Goal: Task Accomplishment & Management: Manage account settings

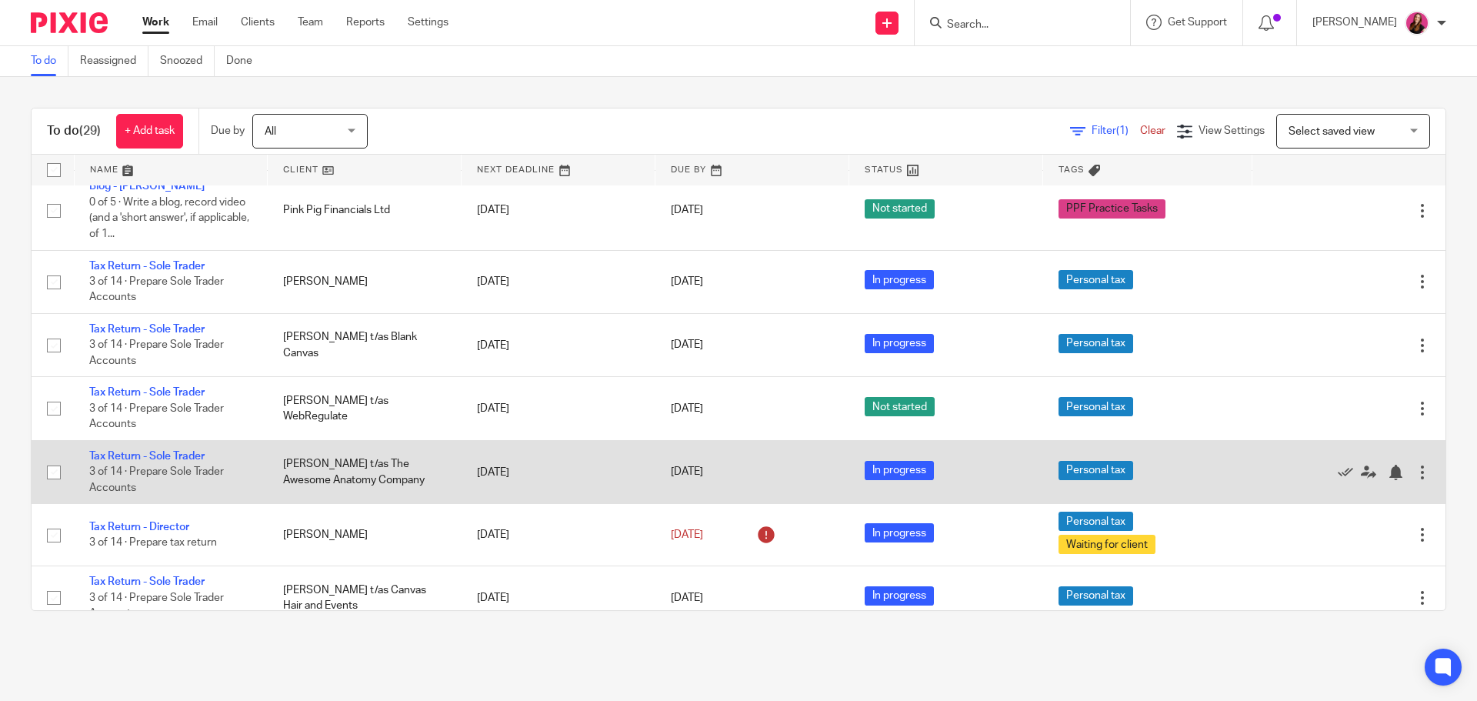
scroll to position [1620, 0]
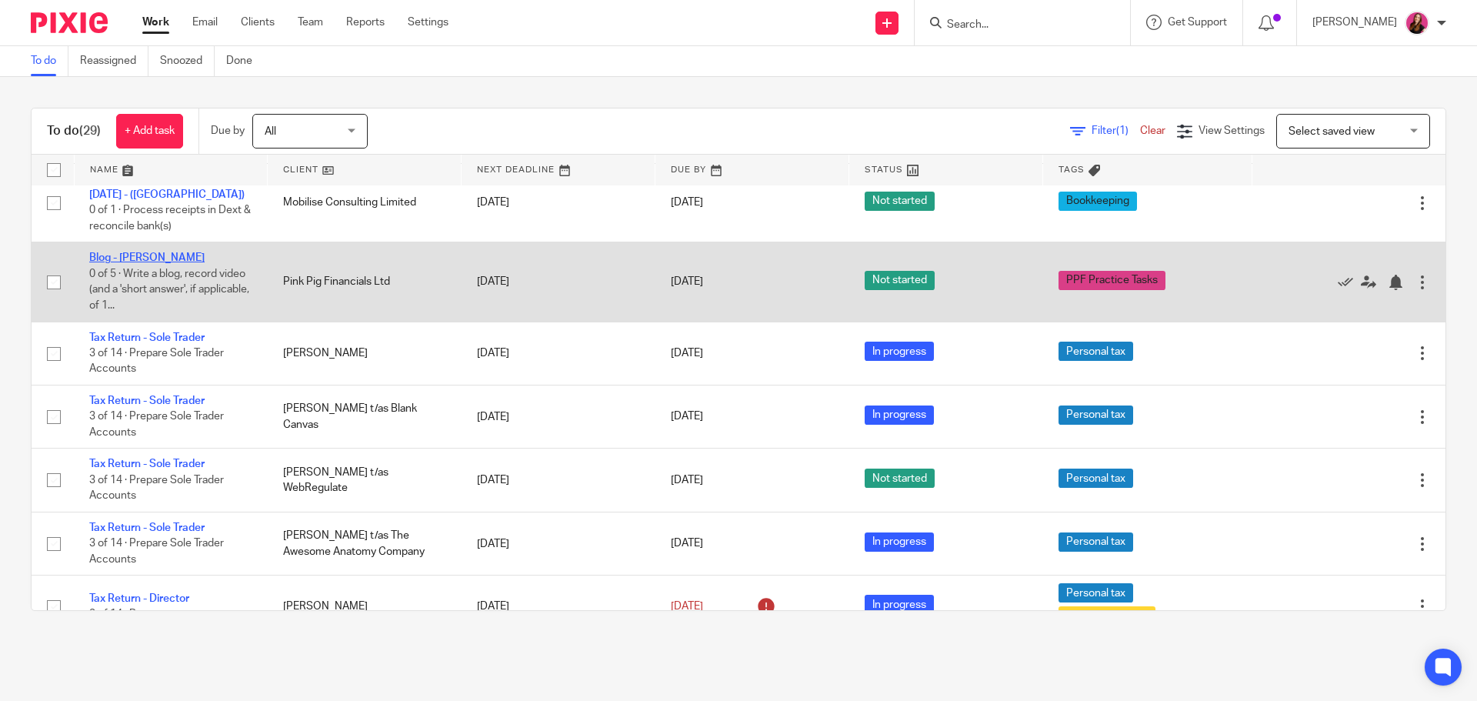
click at [155, 258] on link "Blog - Michaela" at bounding box center [146, 257] width 115 height 11
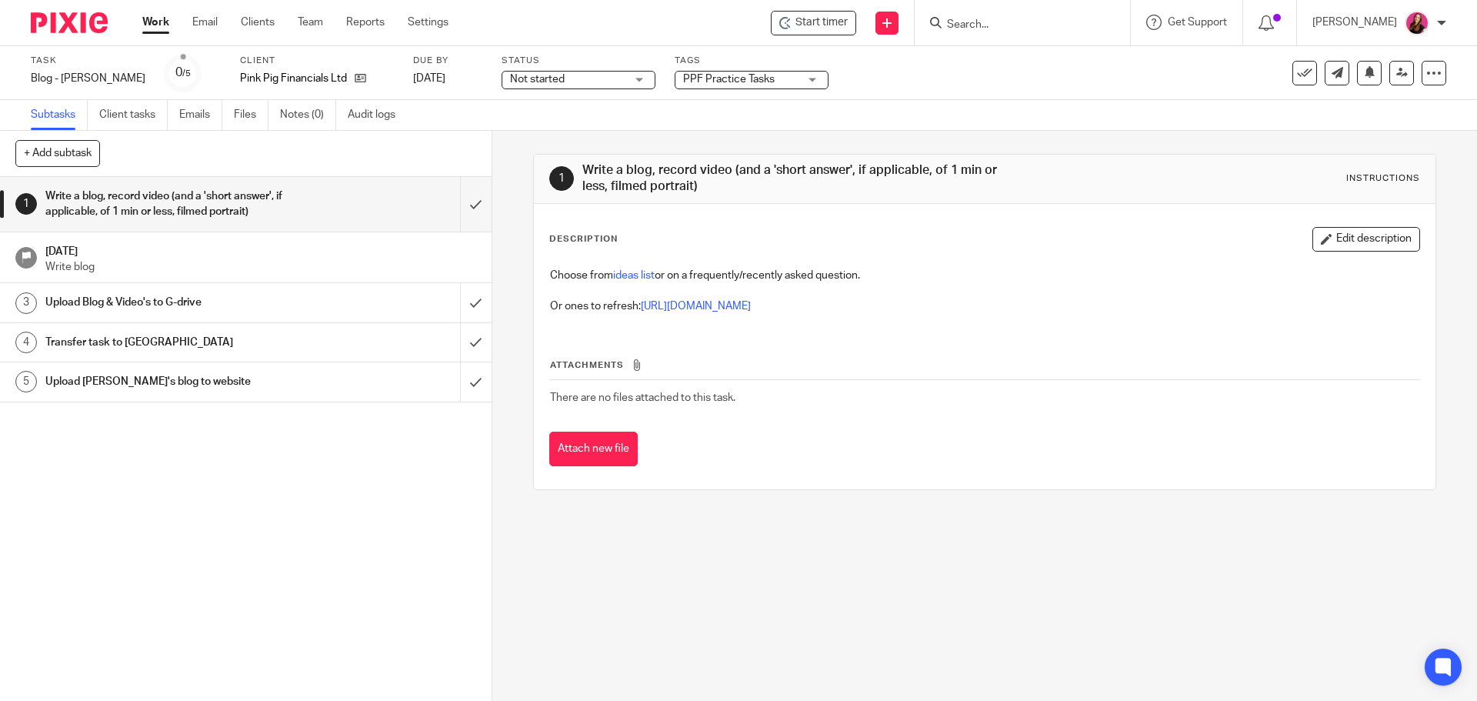
click at [626, 277] on link "ideas list" at bounding box center [634, 275] width 42 height 11
click at [597, 78] on div "Not started Not started" at bounding box center [579, 80] width 154 height 18
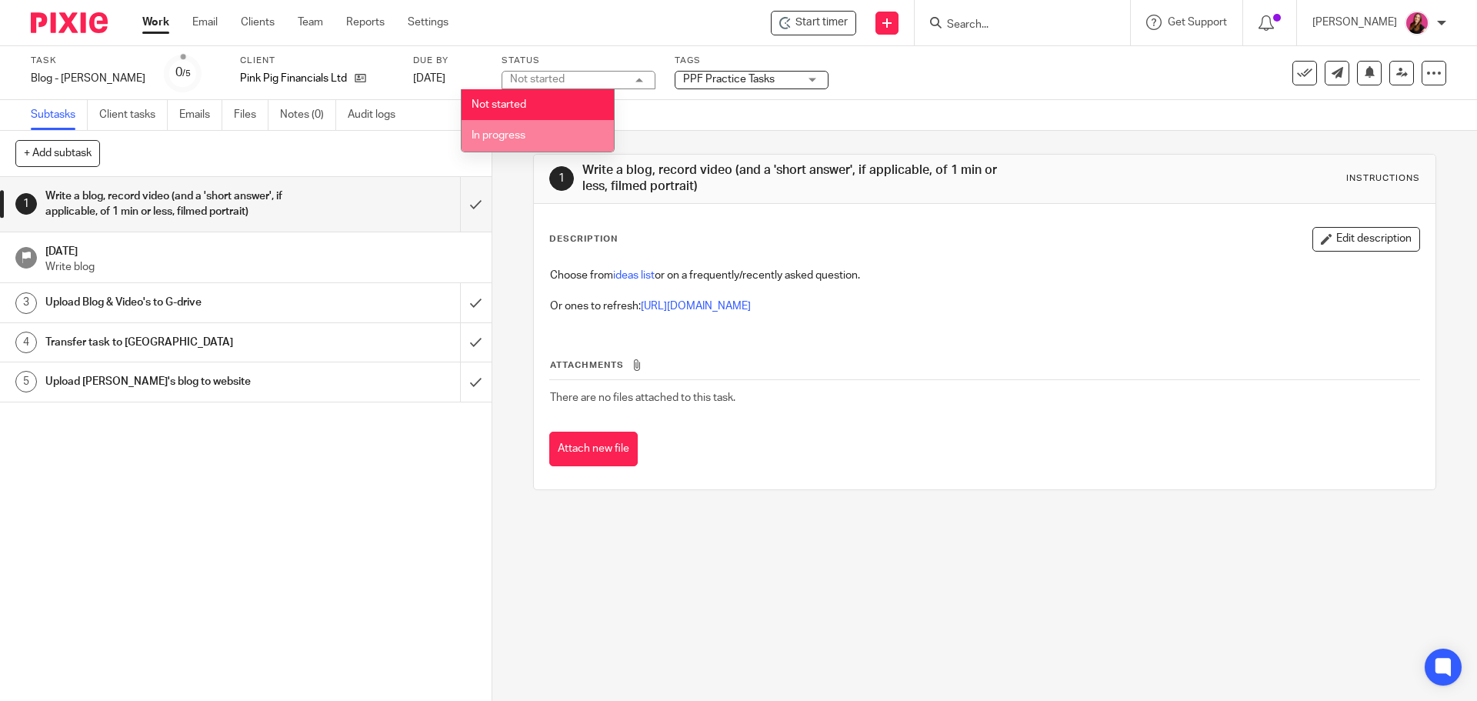
click at [552, 138] on li "In progress" at bounding box center [538, 136] width 152 height 32
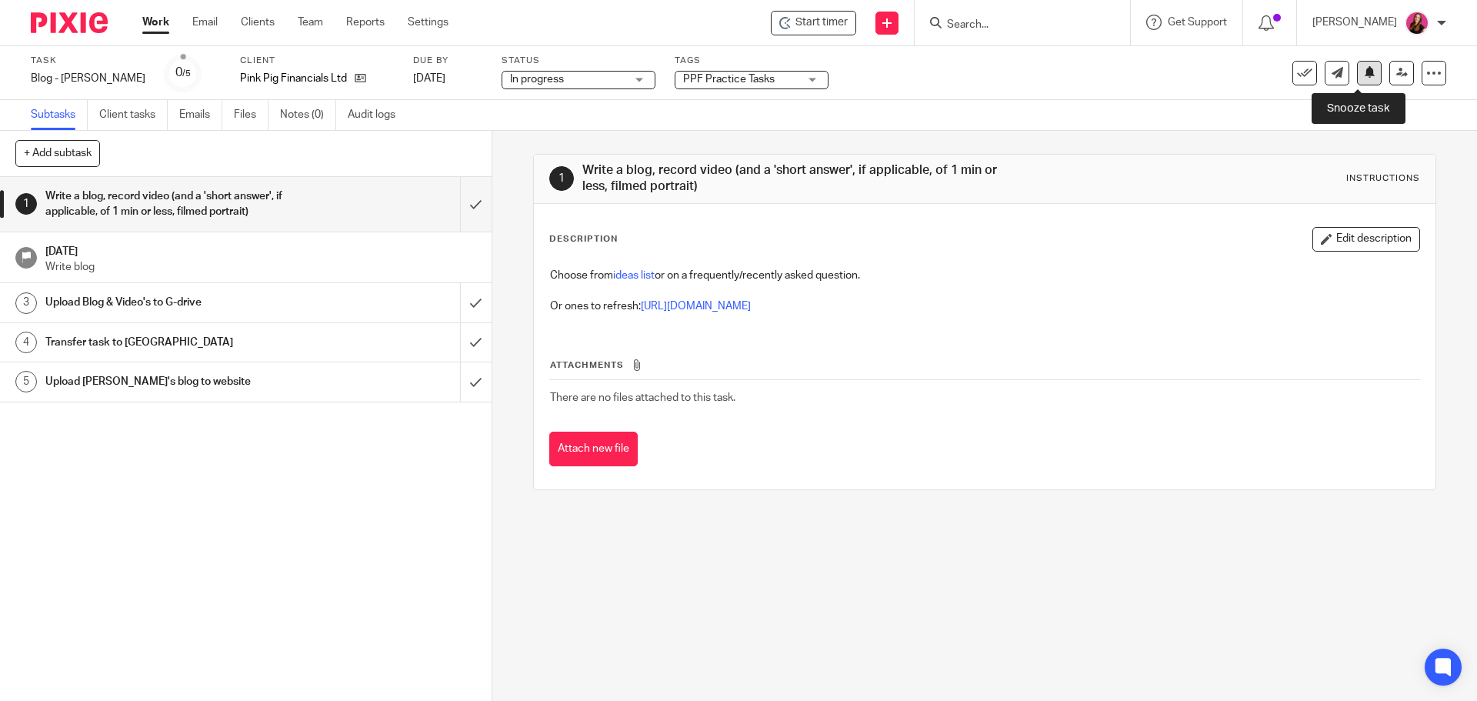
click at [1367, 75] on button at bounding box center [1369, 73] width 25 height 25
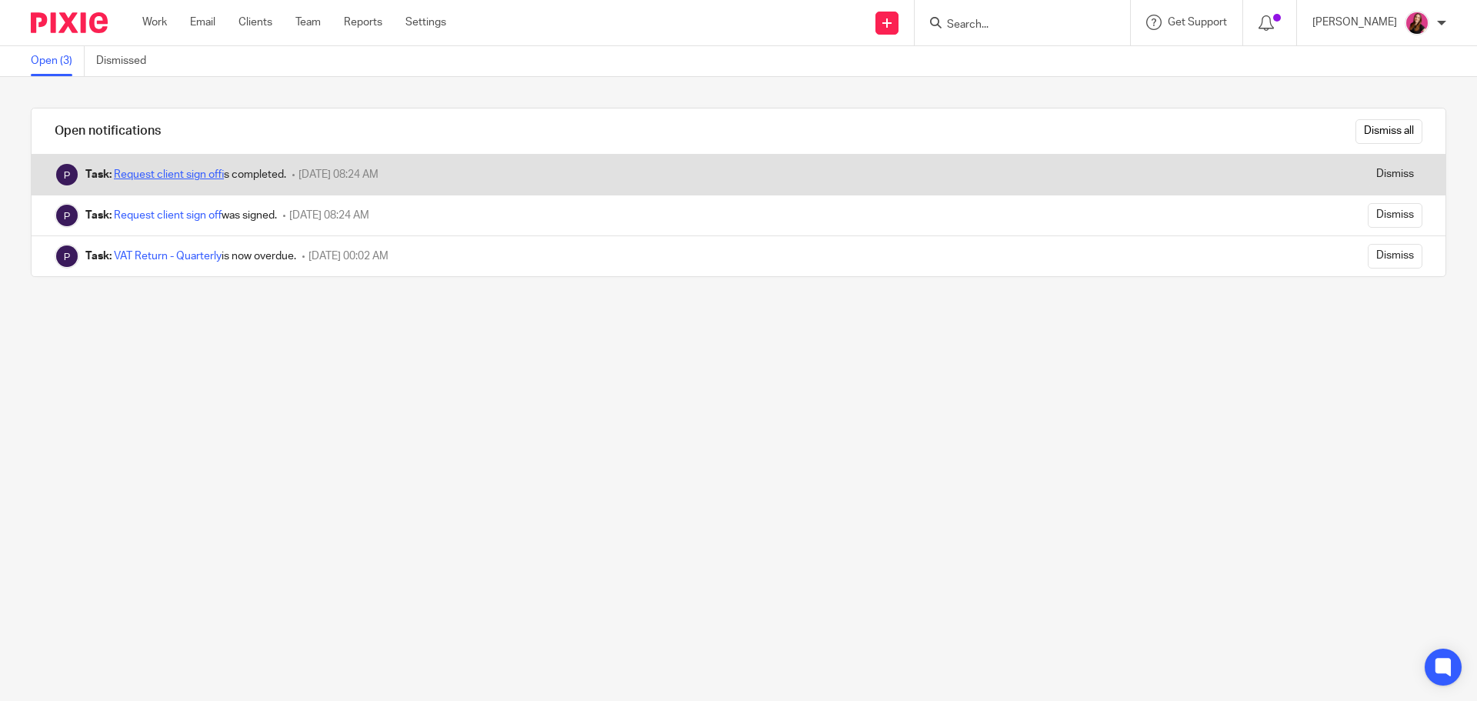
click at [189, 179] on link "Request client sign off" at bounding box center [169, 174] width 110 height 11
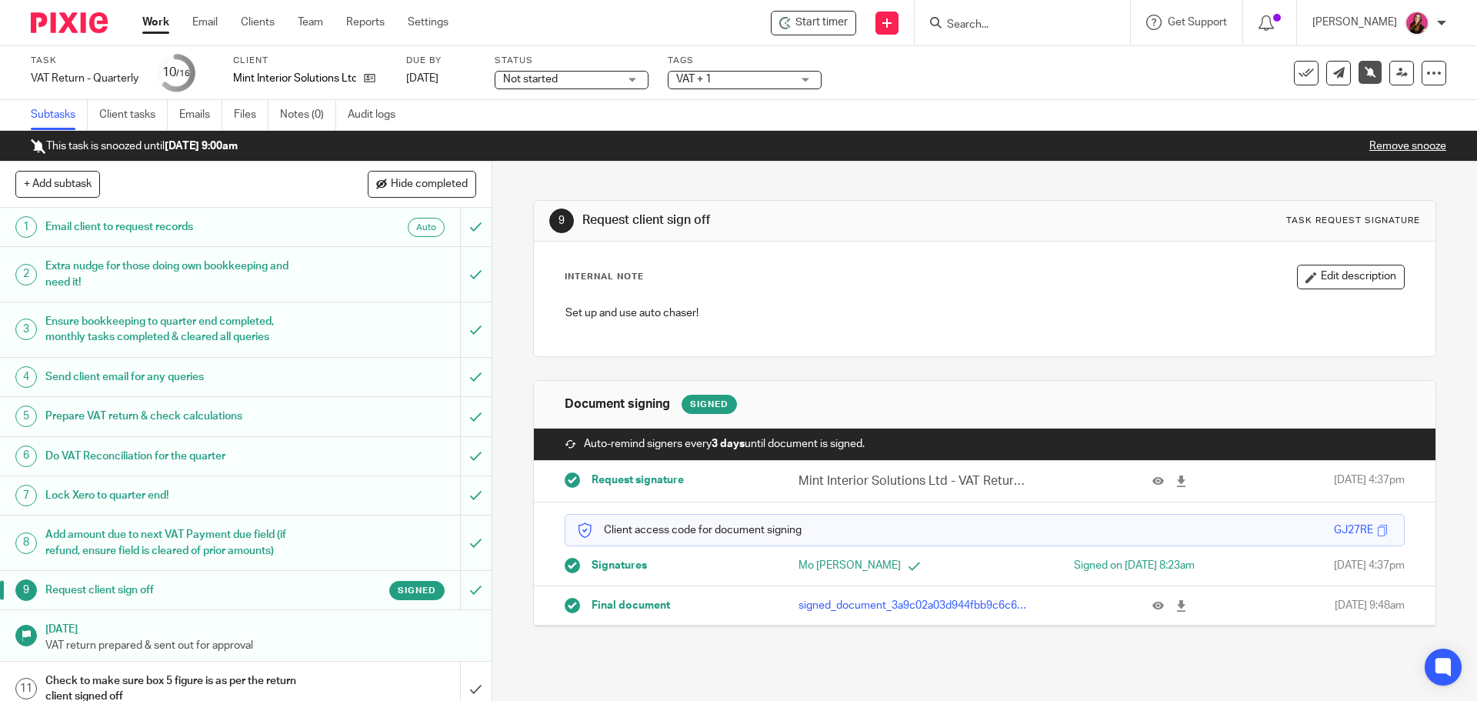
click at [1403, 146] on link "Remove snooze" at bounding box center [1408, 146] width 77 height 11
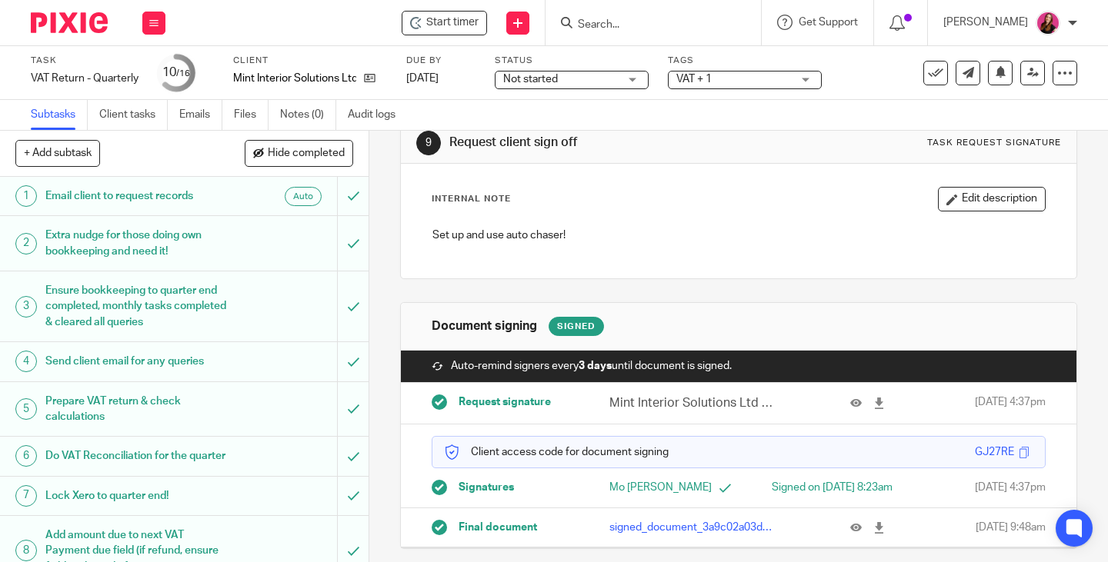
scroll to position [65, 0]
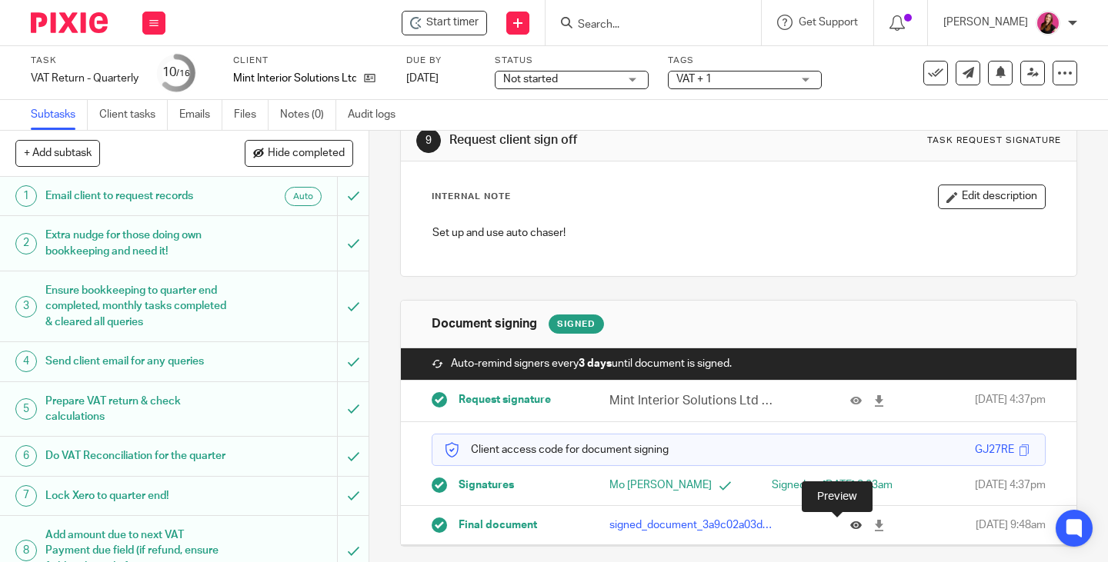
click at [850, 526] on icon at bounding box center [856, 526] width 12 height 12
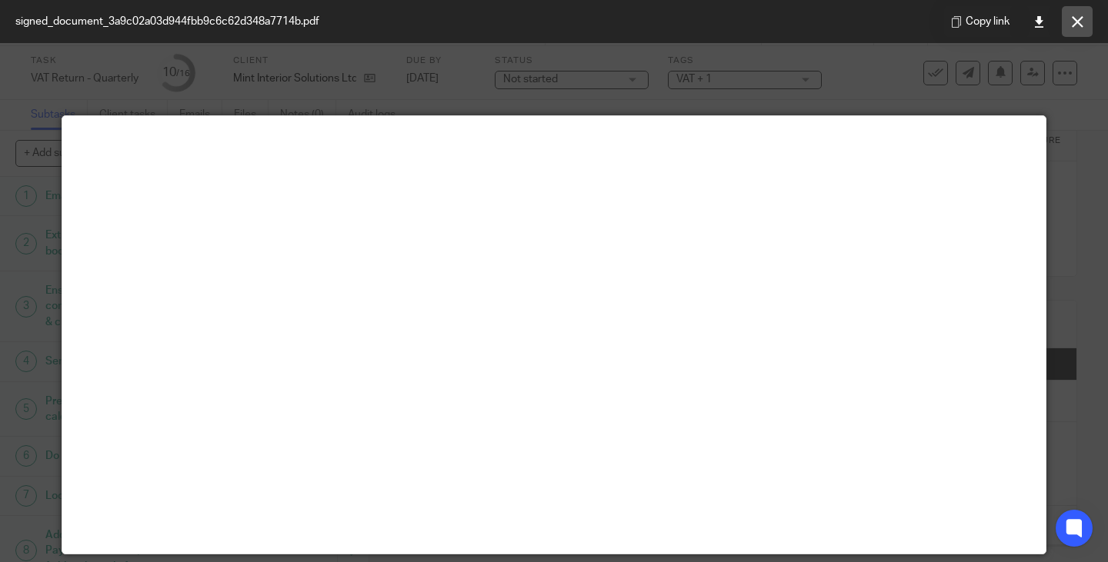
click at [1070, 25] on button at bounding box center [1077, 21] width 31 height 31
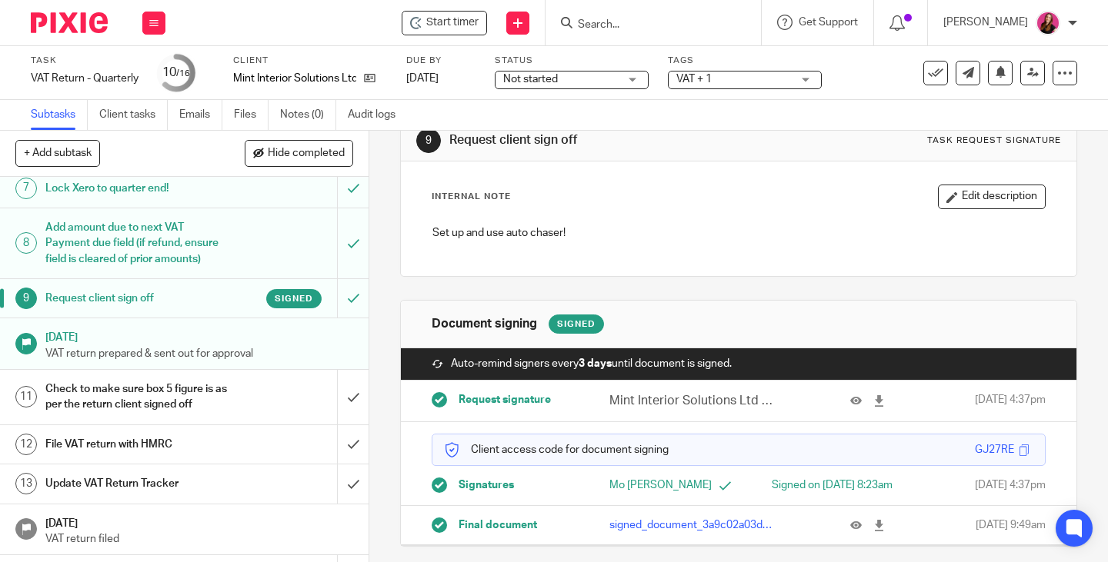
scroll to position [412, 0]
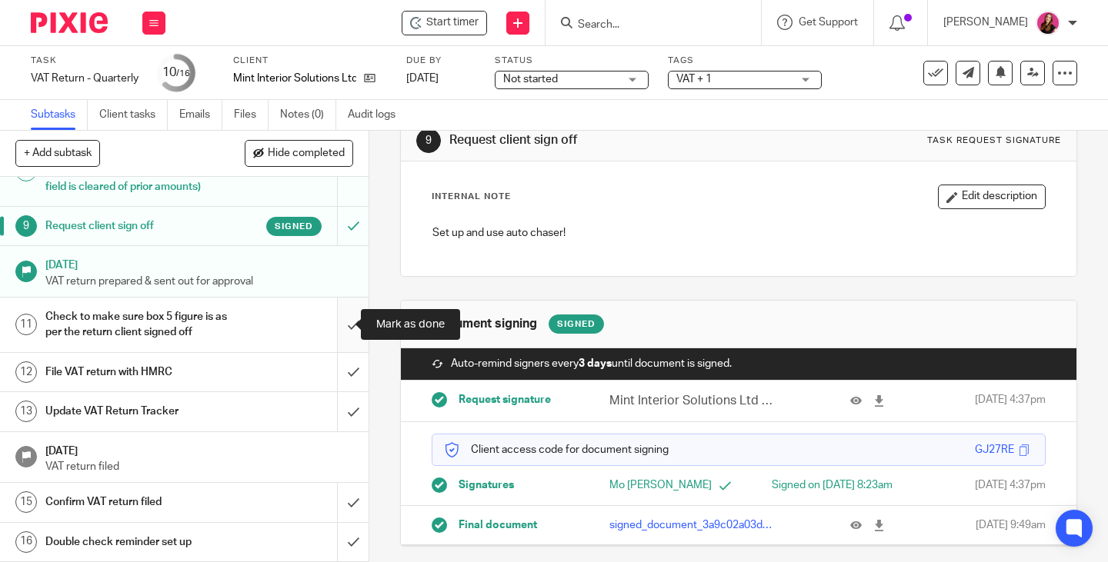
click at [342, 322] on input "submit" at bounding box center [184, 325] width 369 height 55
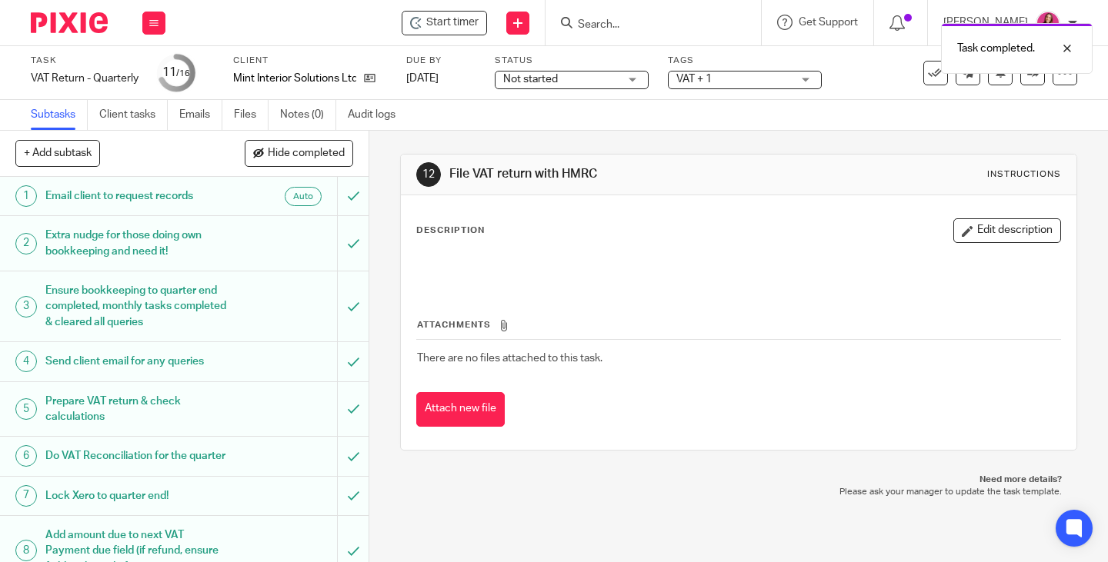
click at [806, 85] on div "VAT + 1" at bounding box center [745, 80] width 154 height 18
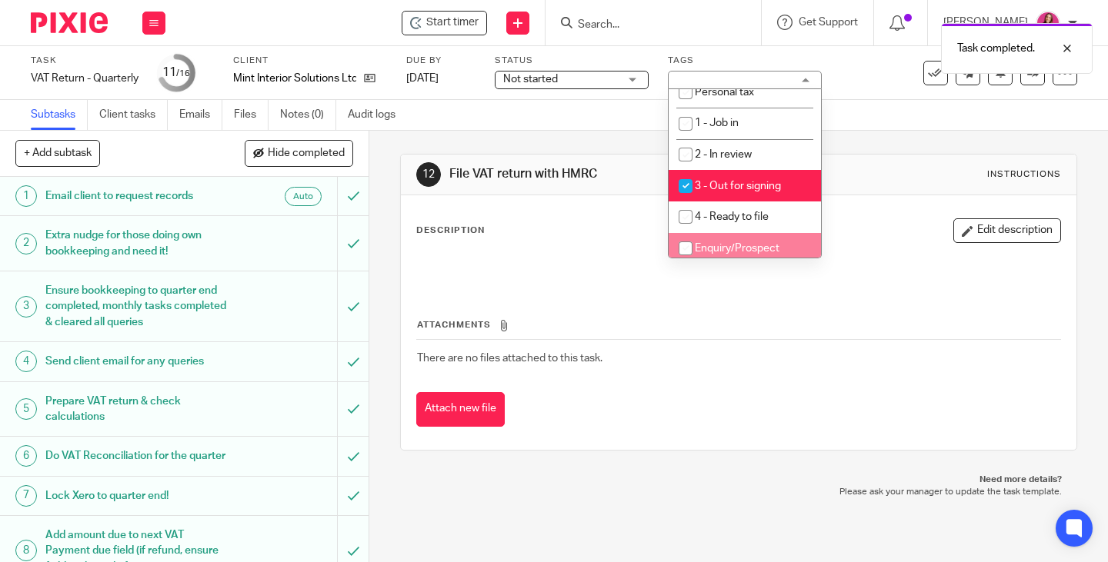
scroll to position [308, 0]
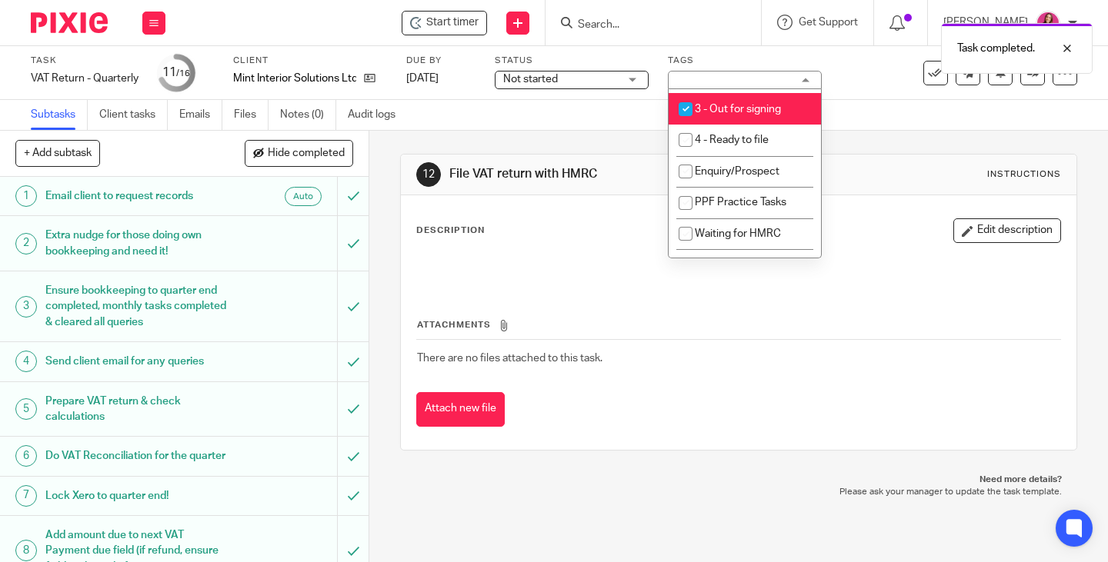
click at [761, 110] on span "3 - Out for signing" at bounding box center [738, 109] width 86 height 11
checkbox input "false"
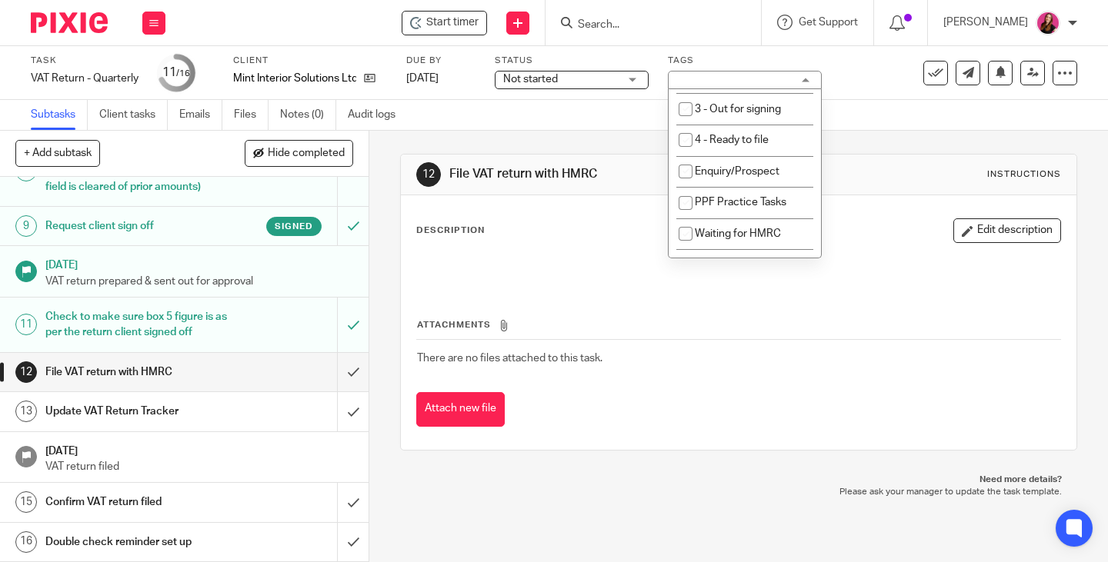
scroll to position [412, 0]
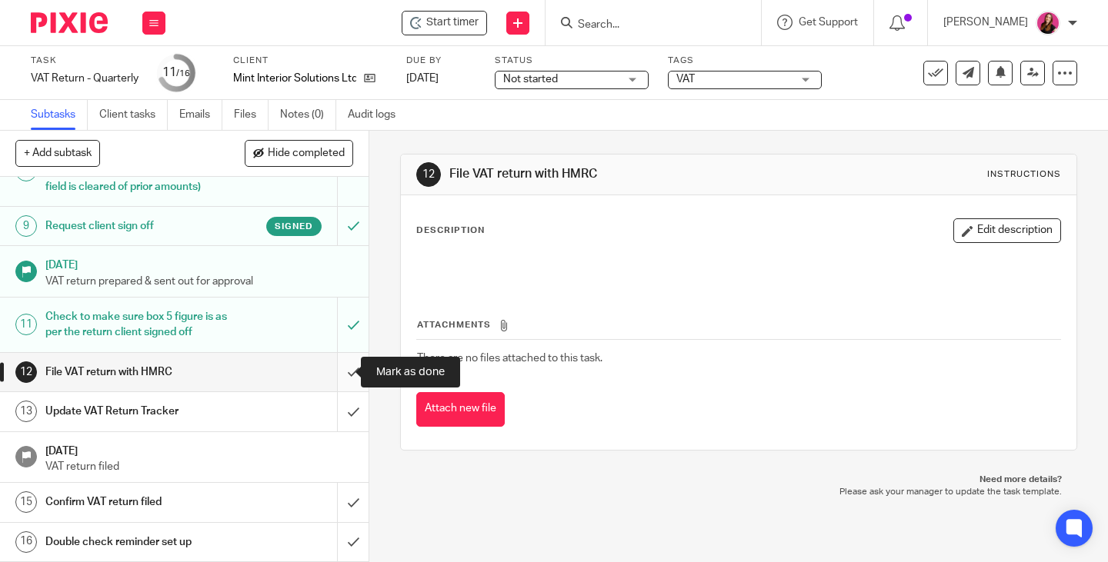
click at [335, 372] on input "submit" at bounding box center [184, 372] width 369 height 38
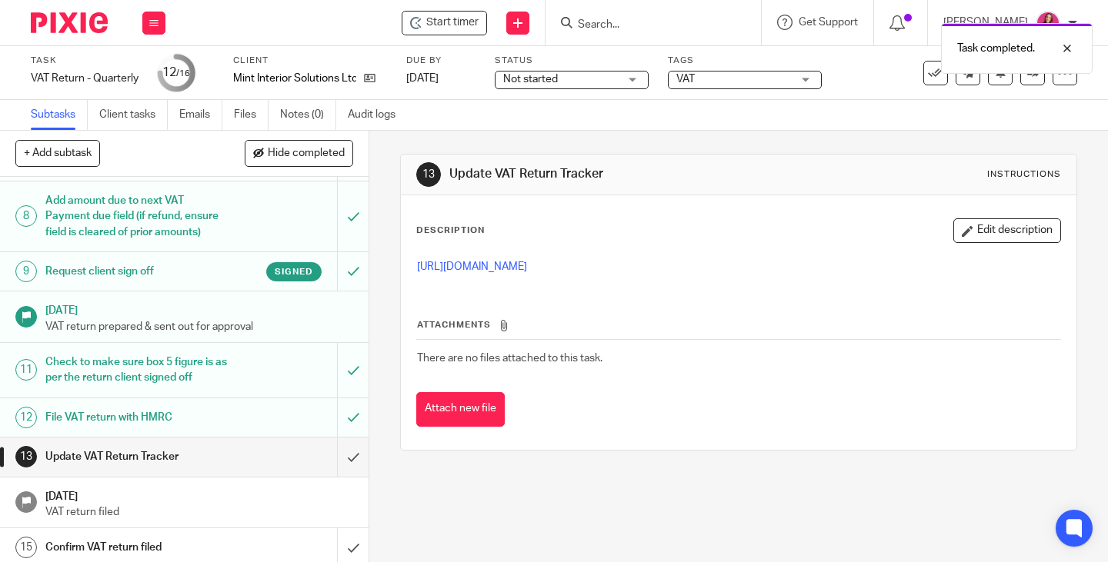
scroll to position [385, 0]
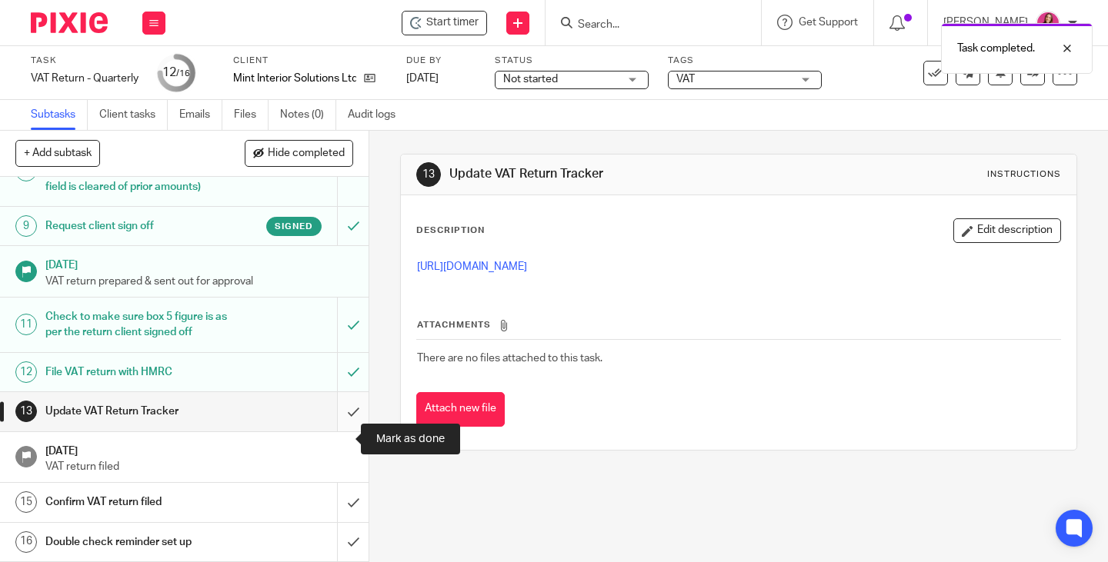
click at [334, 431] on input "submit" at bounding box center [184, 411] width 369 height 38
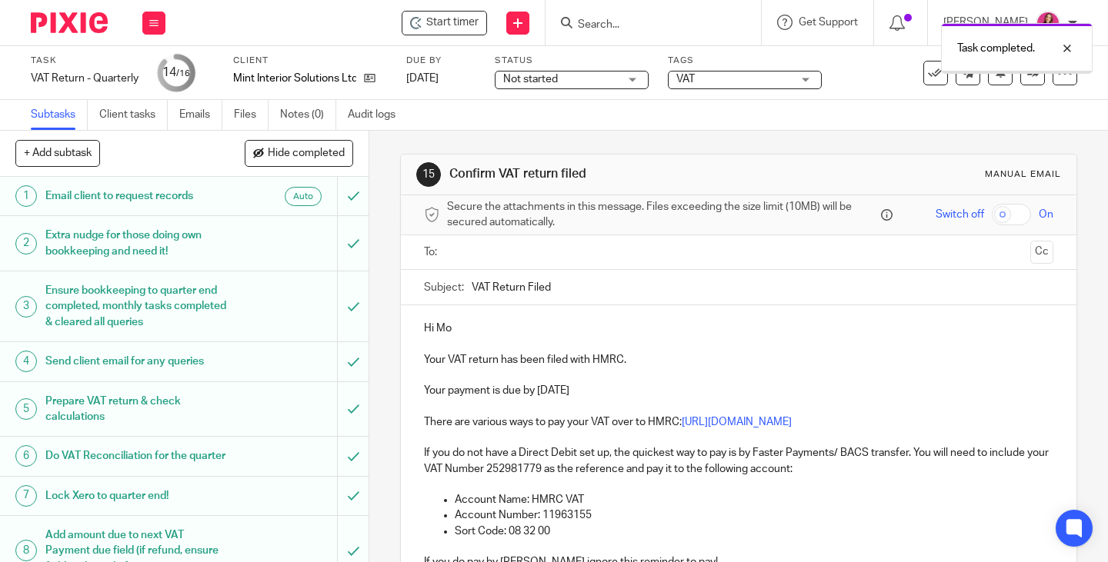
click at [574, 249] on input "text" at bounding box center [738, 253] width 572 height 18
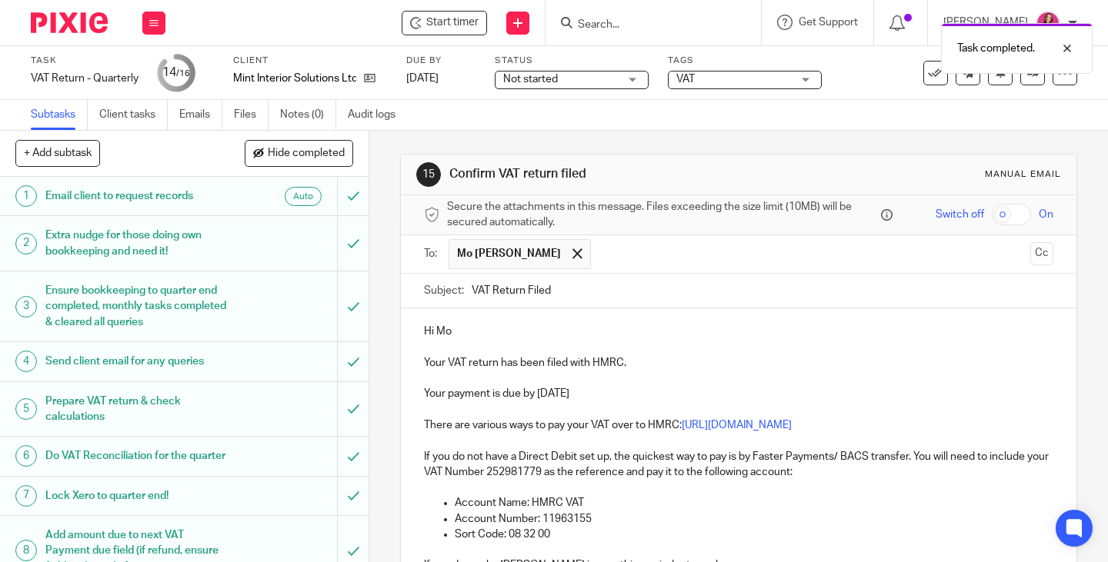
click at [538, 391] on p "Your payment is due by 5 Sep 2025" at bounding box center [738, 393] width 629 height 15
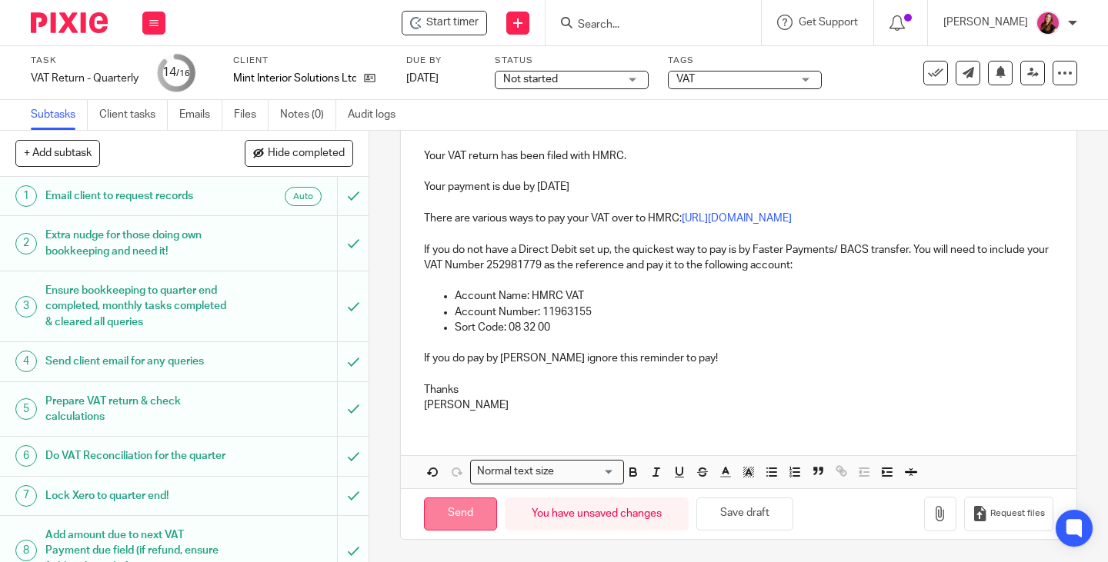
click at [435, 519] on input "Send" at bounding box center [460, 514] width 73 height 33
type input "Sent"
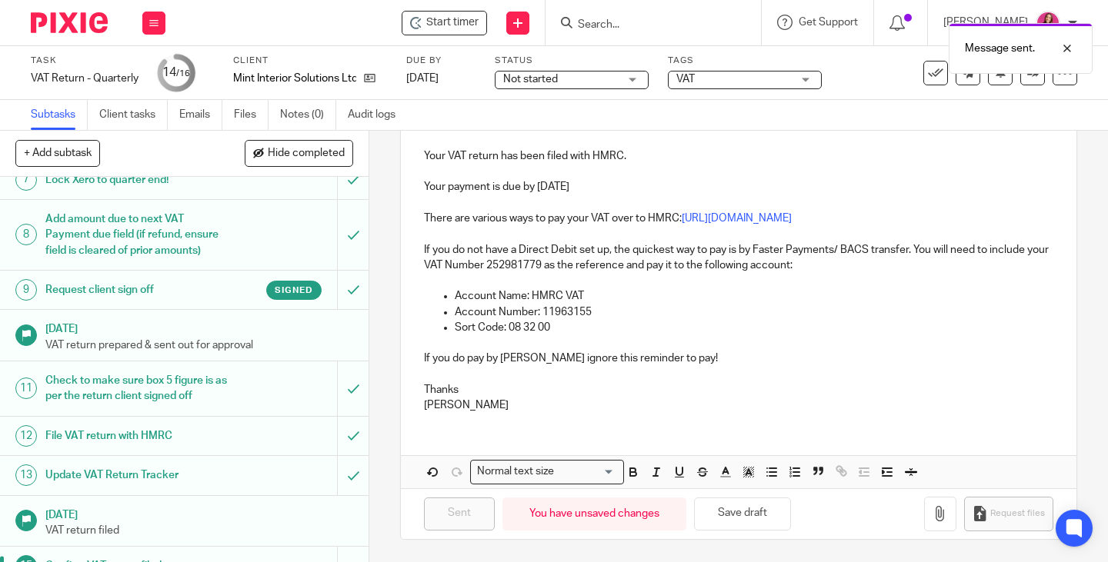
scroll to position [412, 0]
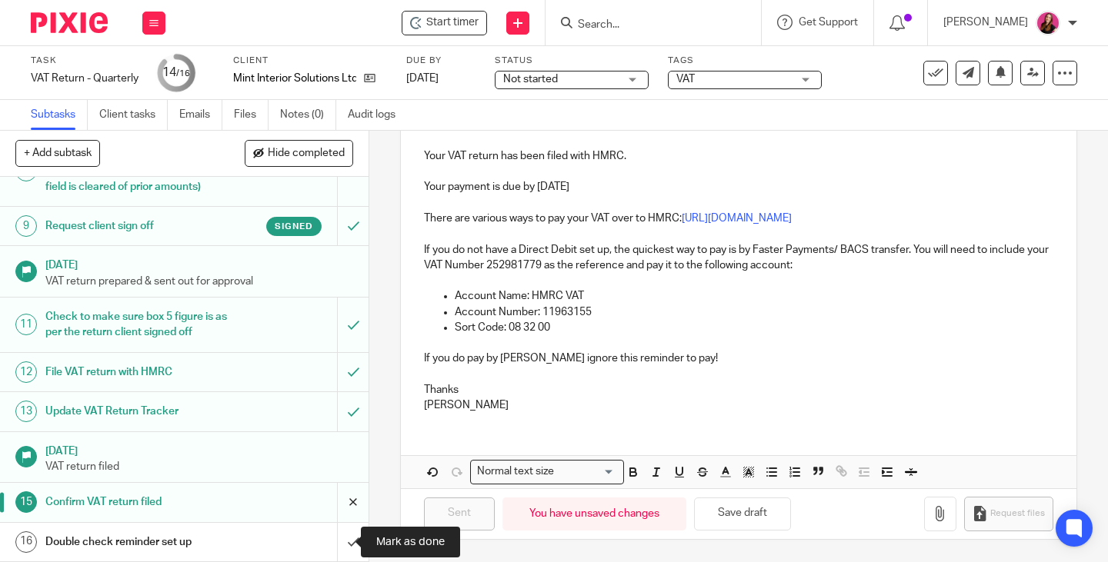
drag, startPoint x: 336, startPoint y: 538, endPoint x: 339, endPoint y: 520, distance: 17.8
click at [337, 538] on input "submit" at bounding box center [184, 542] width 369 height 38
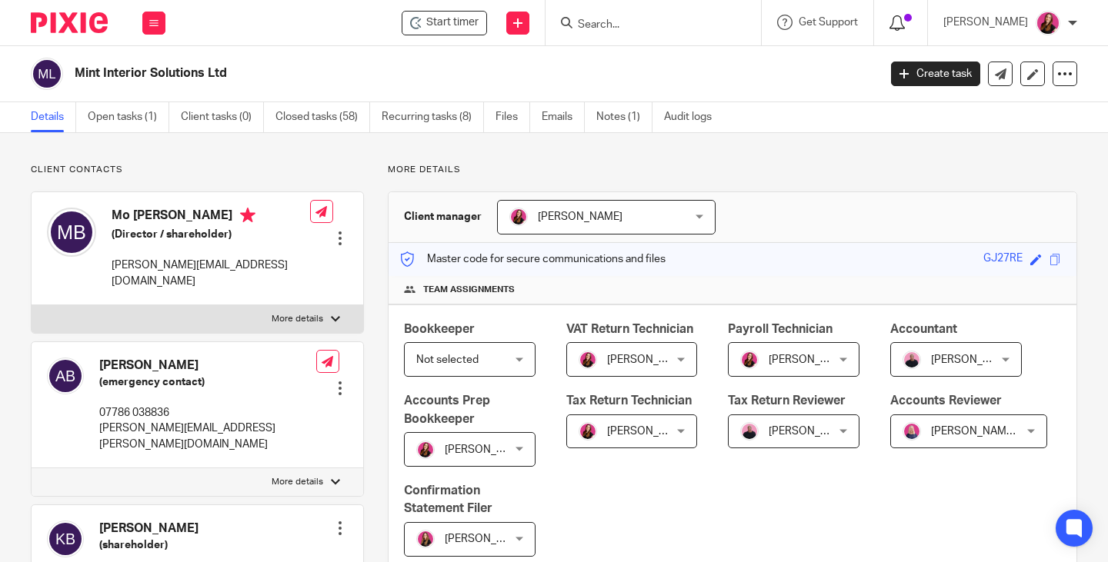
click at [905, 24] on icon at bounding box center [896, 22] width 15 height 15
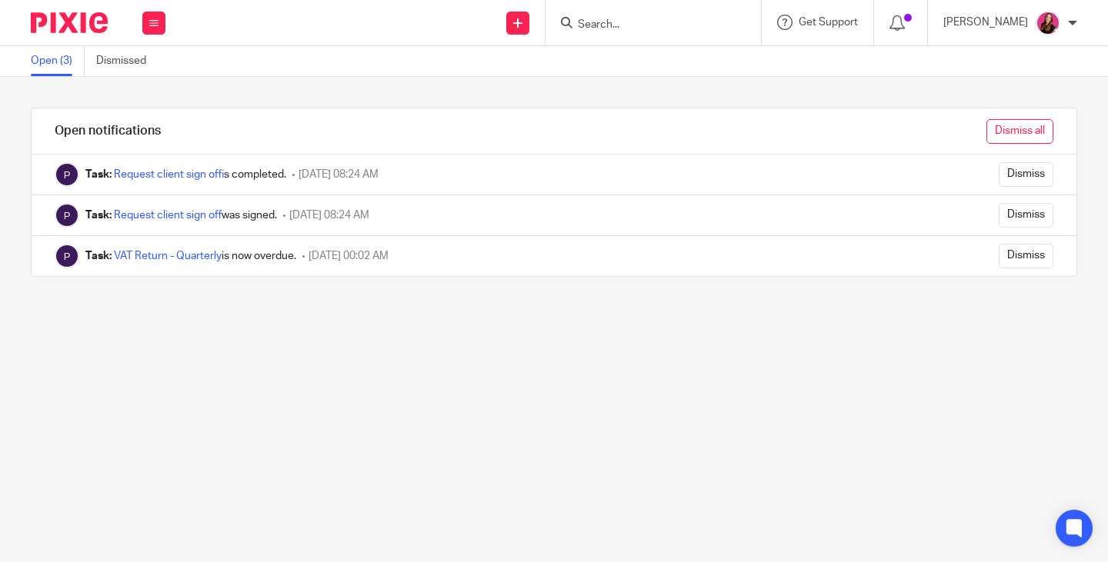
click at [992, 119] on input "Dismiss all" at bounding box center [1019, 131] width 67 height 25
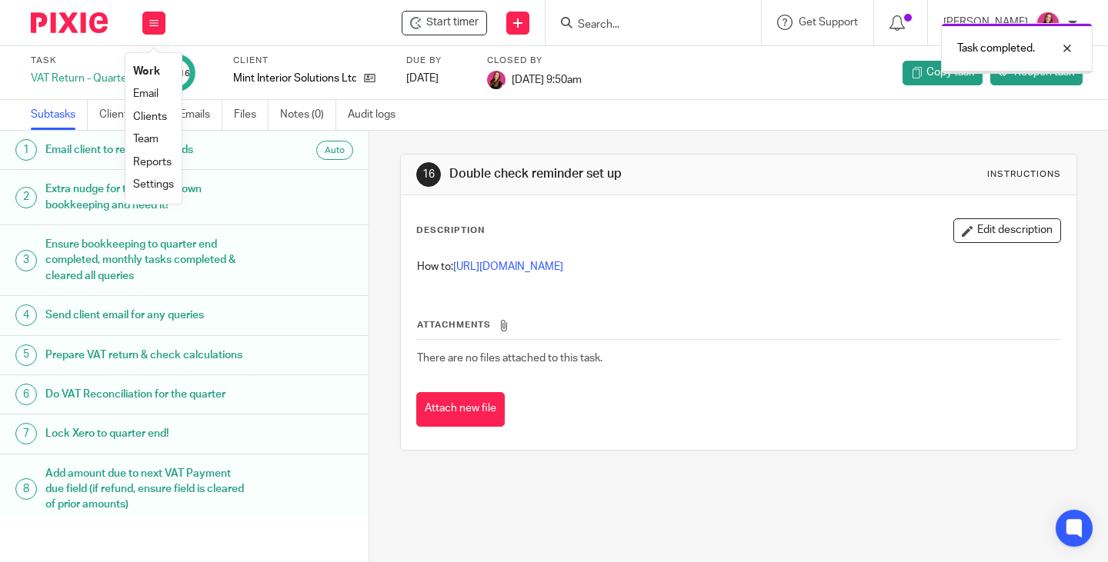
click at [151, 72] on link "Work" at bounding box center [146, 71] width 27 height 11
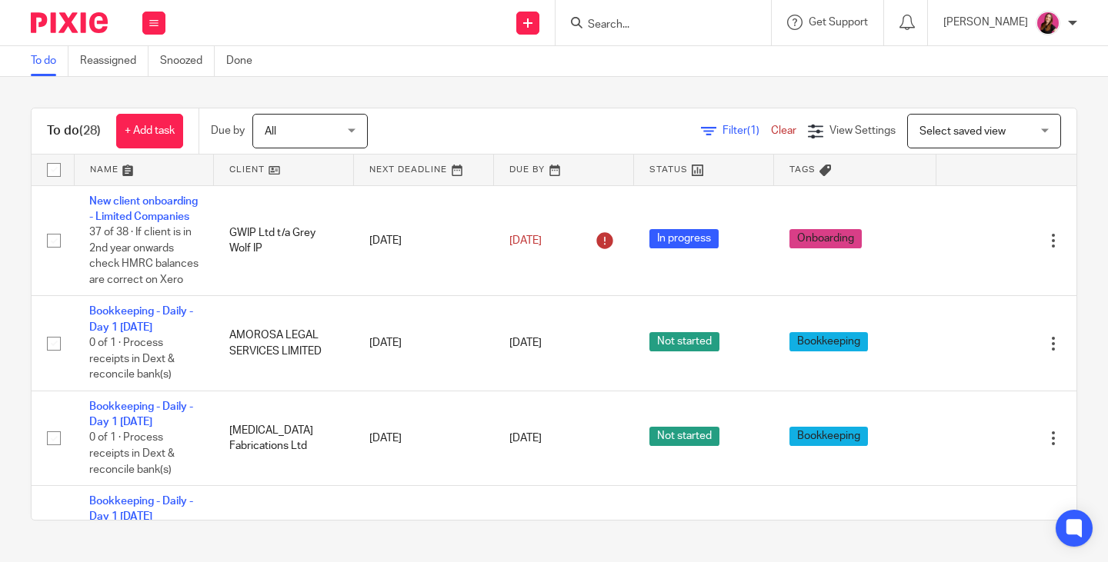
click at [677, 20] on input "Search" at bounding box center [655, 25] width 138 height 14
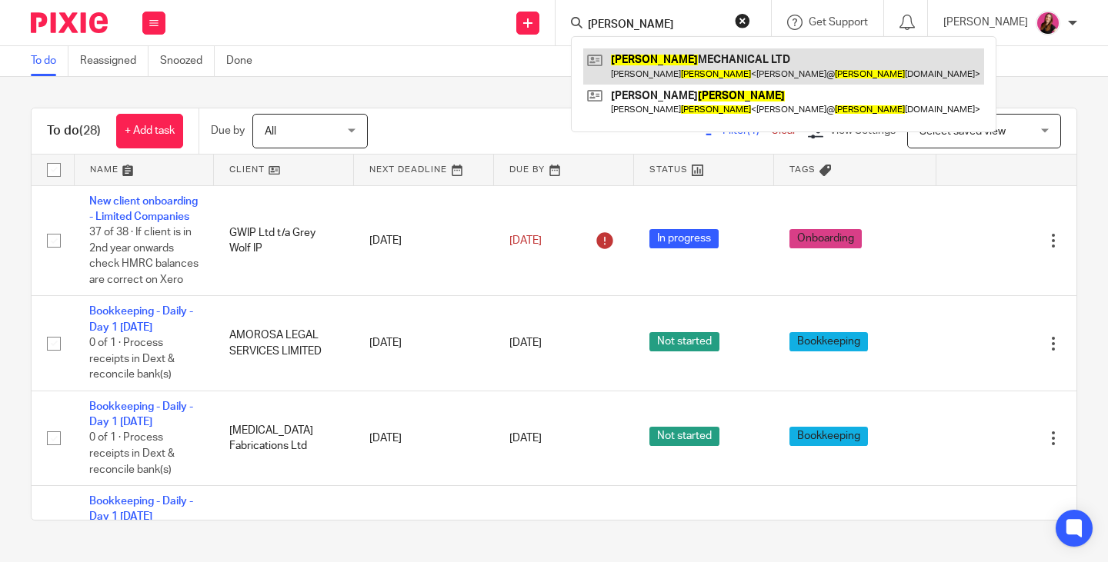
type input "[PERSON_NAME]"
click at [717, 72] on link at bounding box center [783, 65] width 401 height 35
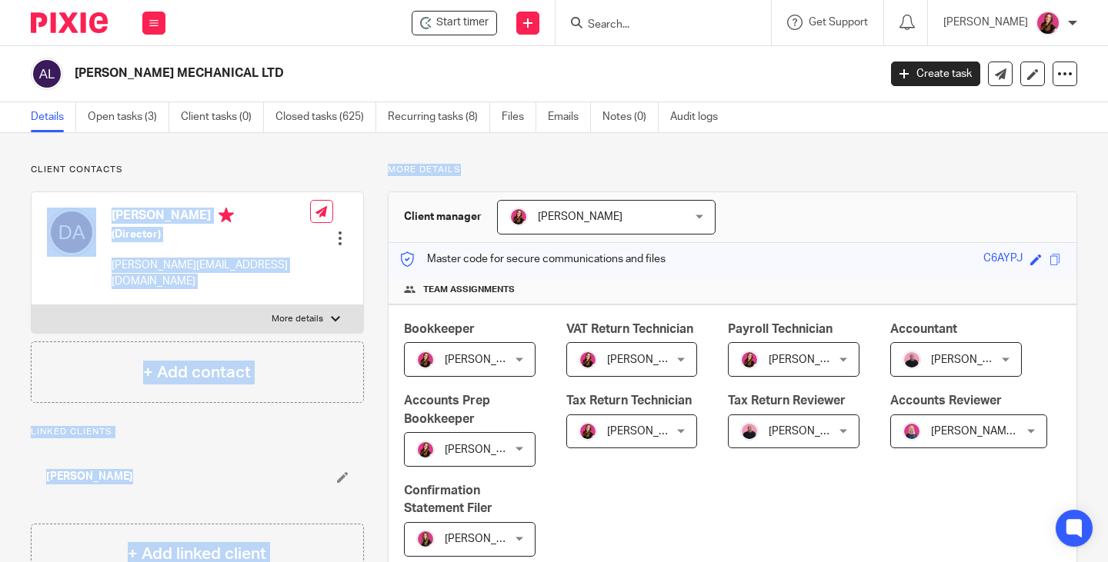
drag, startPoint x: 865, startPoint y: 142, endPoint x: 43, endPoint y: 207, distance: 824.4
